Goal: Contribute content: Contribute content

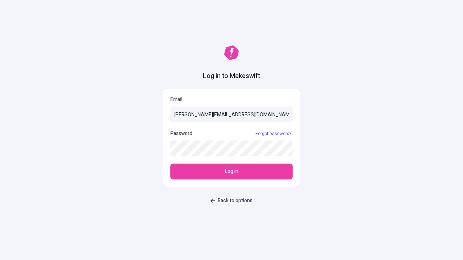
type input "[PERSON_NAME][EMAIL_ADDRESS][DOMAIN_NAME]"
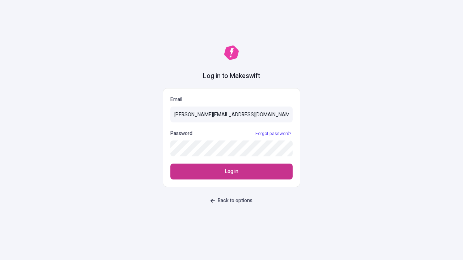
click at [231, 172] on span "Log in" at bounding box center [231, 172] width 13 height 8
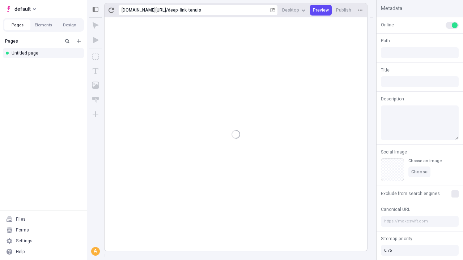
type input "/deep-link-tenuis"
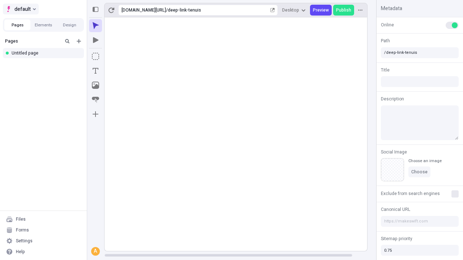
click at [20, 9] on span "default" at bounding box center [22, 9] width 16 height 9
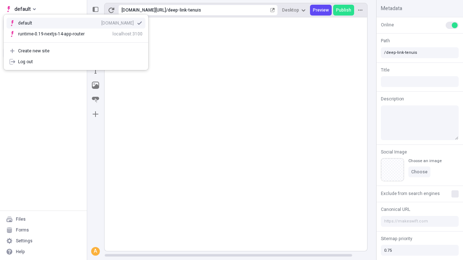
click at [101, 22] on div "[DOMAIN_NAME]" at bounding box center [117, 23] width 33 height 6
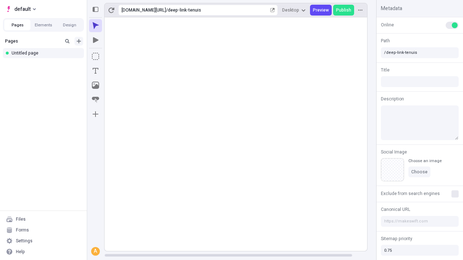
click at [79, 41] on icon "Add new" at bounding box center [79, 41] width 4 height 4
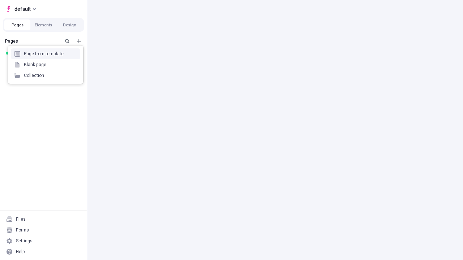
click at [46, 65] on div "Blank page" at bounding box center [45, 64] width 69 height 11
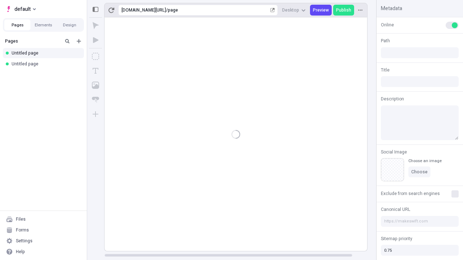
type input "/page"
click at [95, 56] on icon "Box" at bounding box center [95, 56] width 7 height 7
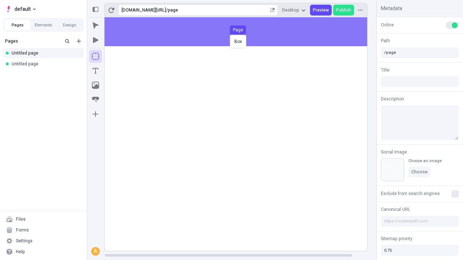
click at [243, 32] on div "Box Page" at bounding box center [231, 130] width 463 height 260
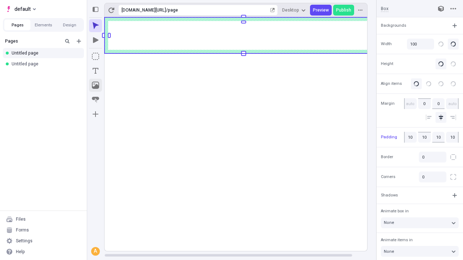
click at [95, 85] on icon "Image" at bounding box center [95, 85] width 7 height 7
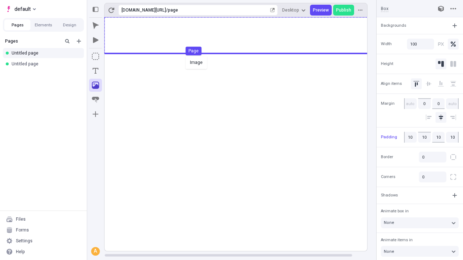
click at [243, 35] on div "Image Page" at bounding box center [231, 130] width 463 height 260
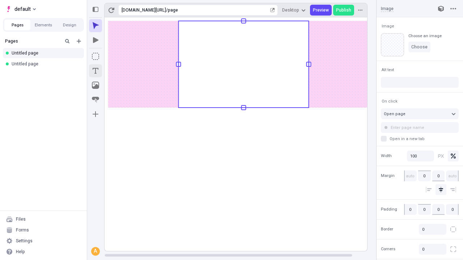
click at [95, 71] on icon "Text" at bounding box center [96, 71] width 6 height 6
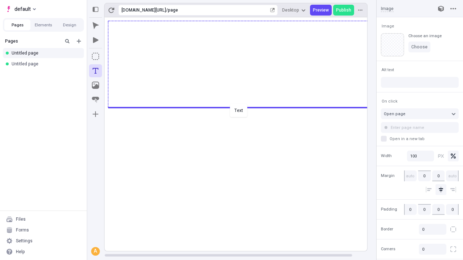
click at [243, 107] on div "Text" at bounding box center [231, 130] width 463 height 260
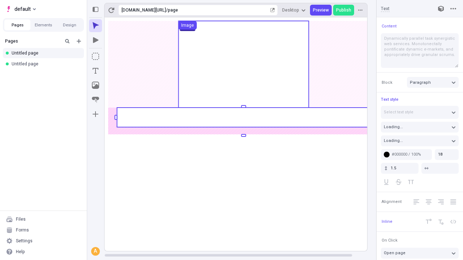
click at [243, 118] on rect at bounding box center [243, 118] width 253 height 20
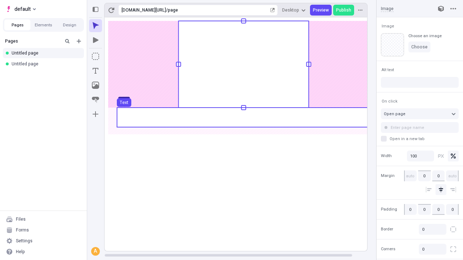
click at [243, 118] on use at bounding box center [243, 118] width 253 height 20
click at [243, 118] on rect at bounding box center [244, 134] width 278 height 234
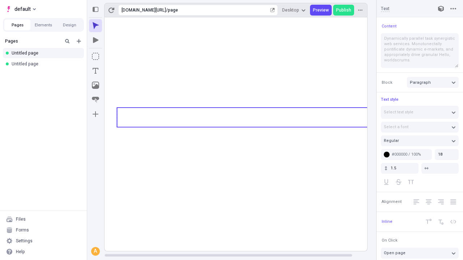
type textarea "Dynamically parallel task synergistic web services. Monotonectally pontificate …"
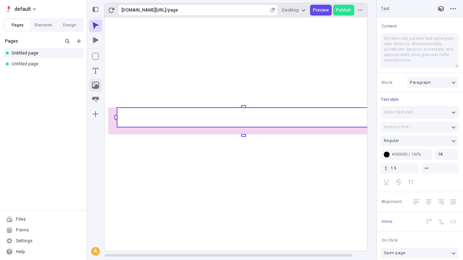
click at [95, 85] on icon "Image" at bounding box center [95, 85] width 7 height 7
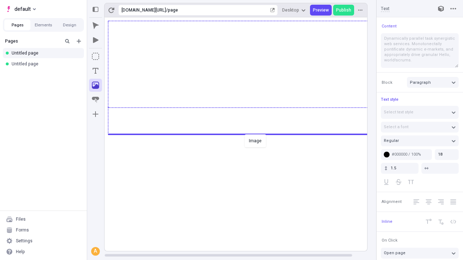
click at [243, 134] on div "Image" at bounding box center [231, 130] width 463 height 260
